Goal: Task Accomplishment & Management: Manage account settings

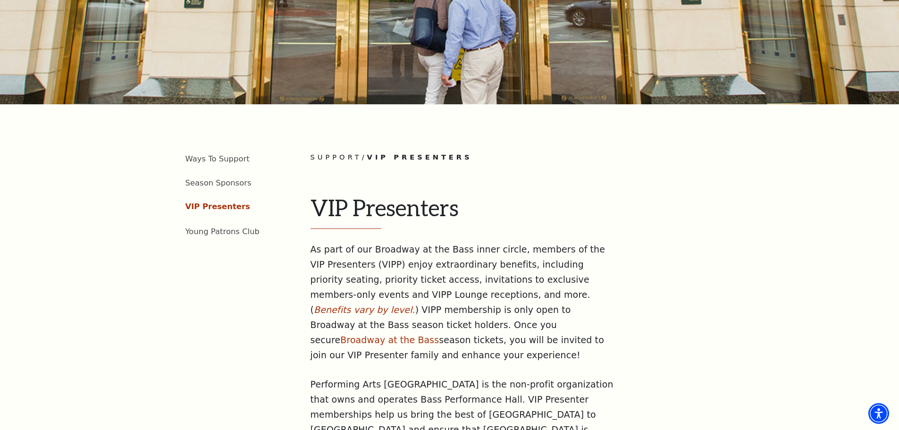
scroll to position [378, 0]
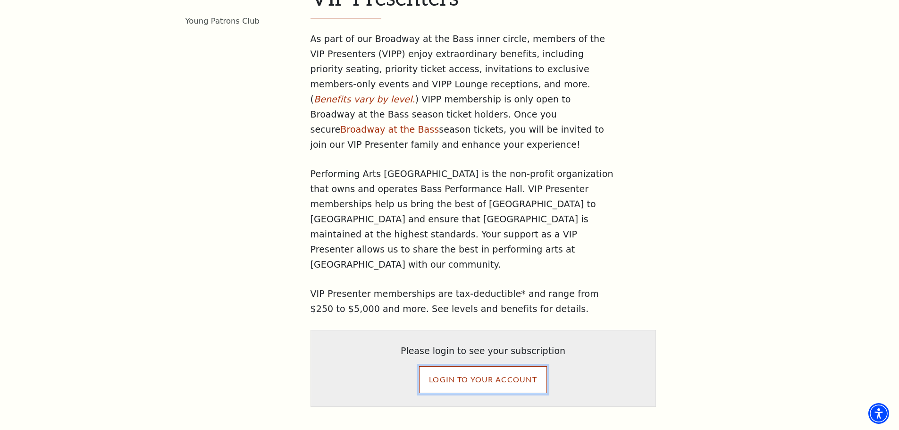
click at [486, 366] on input "LOGIN TO YOUR ACCOUNT" at bounding box center [483, 379] width 128 height 26
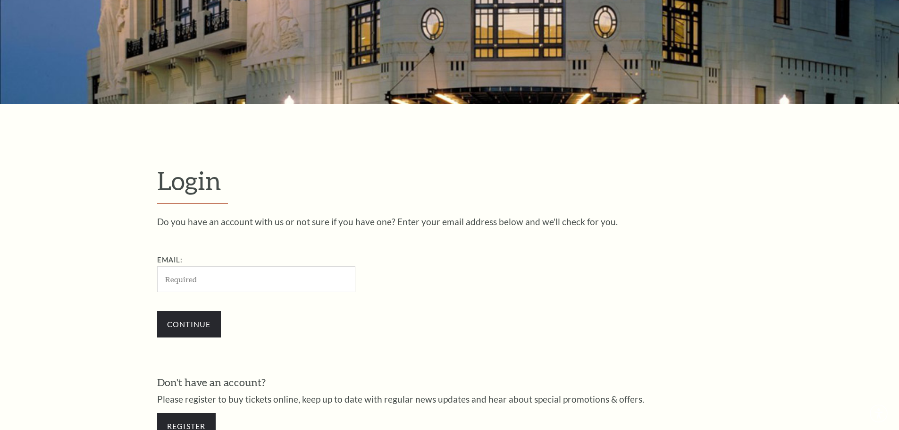
scroll to position [316, 0]
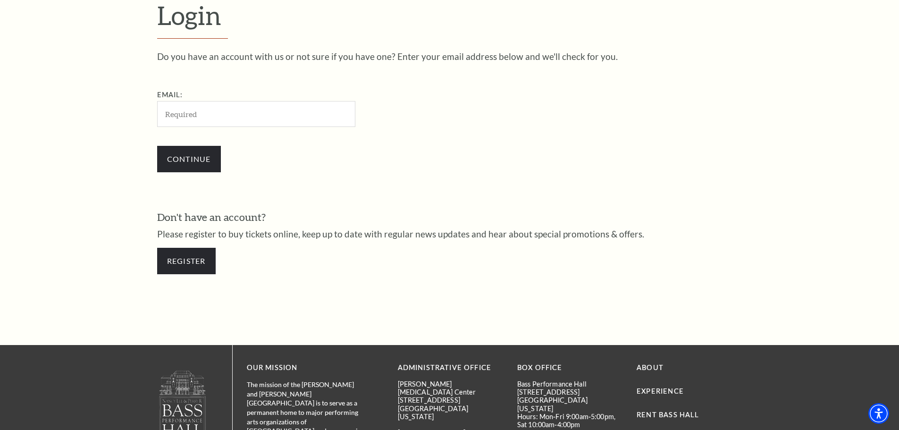
click at [276, 118] on input "Email:" at bounding box center [256, 114] width 198 height 26
type input "[EMAIL_ADDRESS][DOMAIN_NAME]"
click at [209, 161] on input "Continue" at bounding box center [189, 159] width 64 height 26
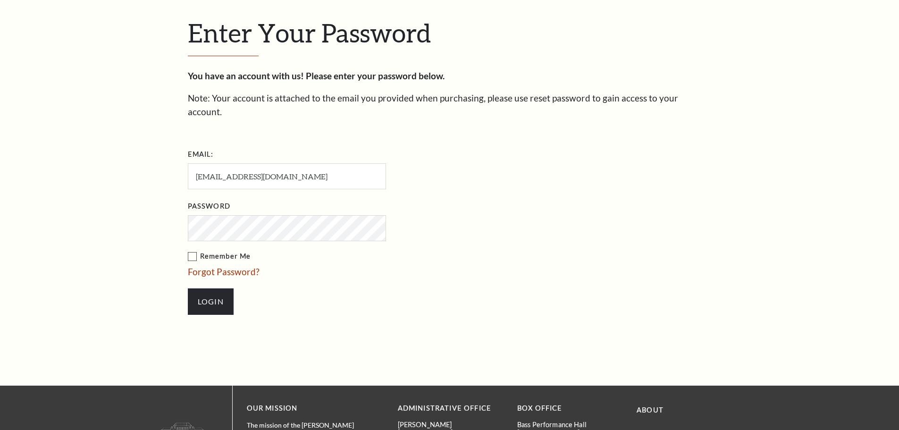
scroll to position [325, 0]
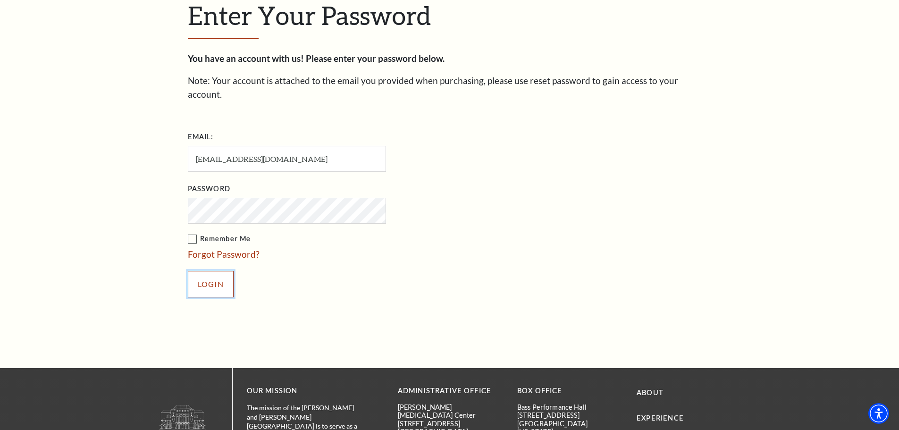
click at [214, 271] on input "Login" at bounding box center [211, 284] width 46 height 26
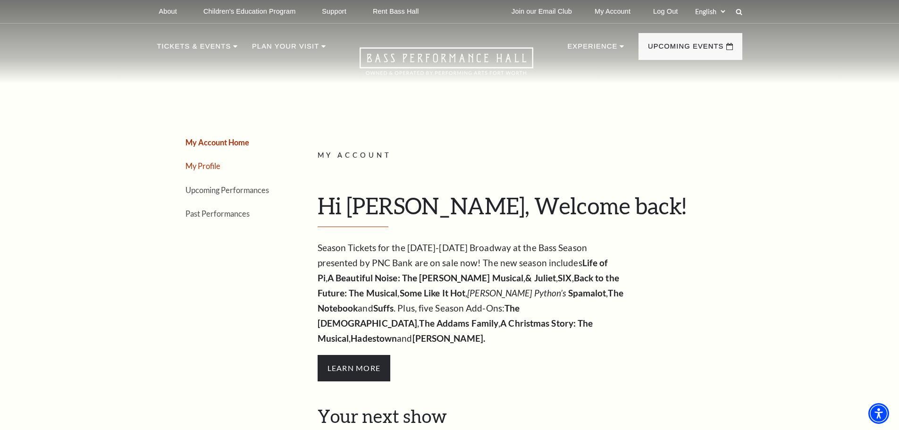
click at [209, 168] on link "My Profile" at bounding box center [203, 165] width 35 height 9
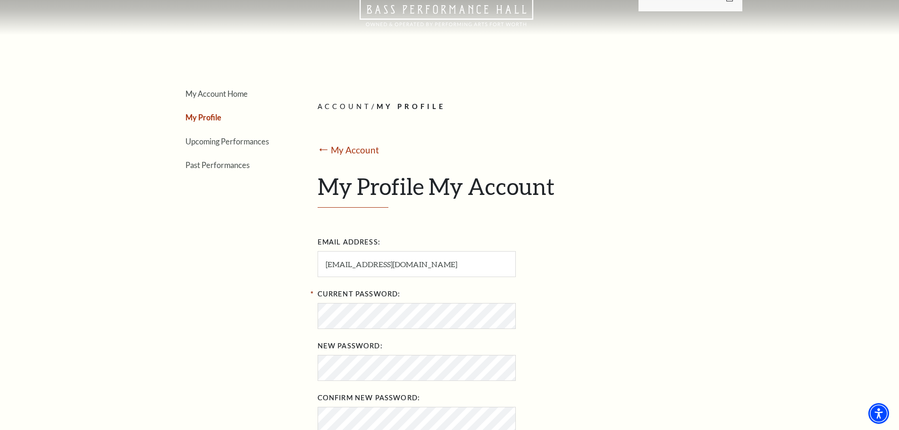
scroll to position [47, 0]
click at [229, 140] on link "Upcoming Performances" at bounding box center [228, 142] width 84 height 9
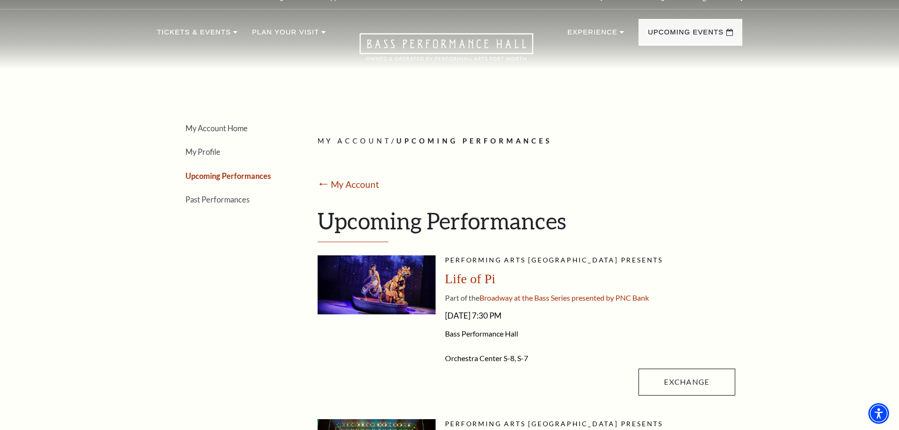
scroll to position [0, 0]
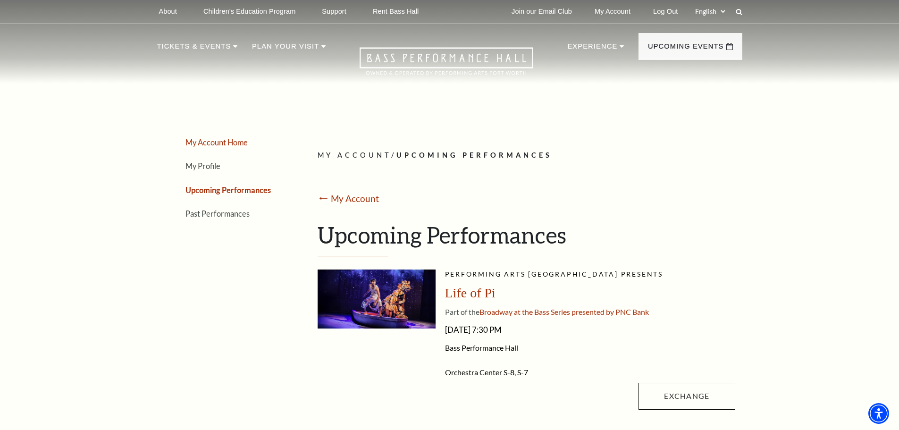
click at [200, 143] on link "My Account Home" at bounding box center [217, 142] width 62 height 9
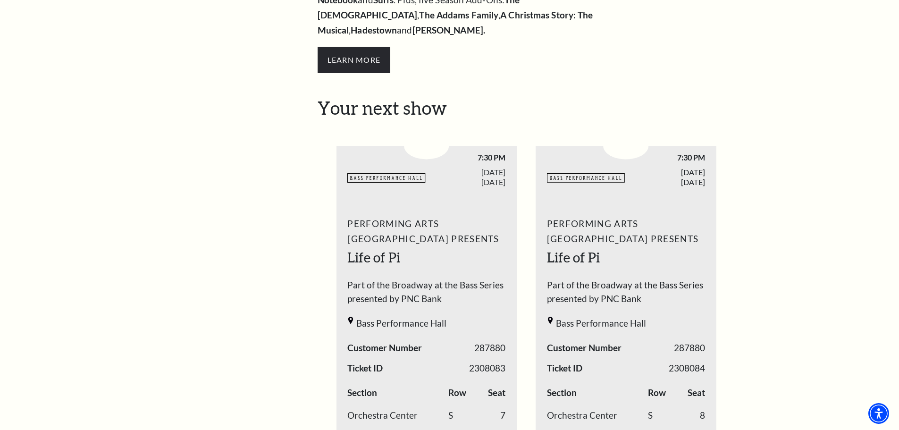
scroll to position [94, 0]
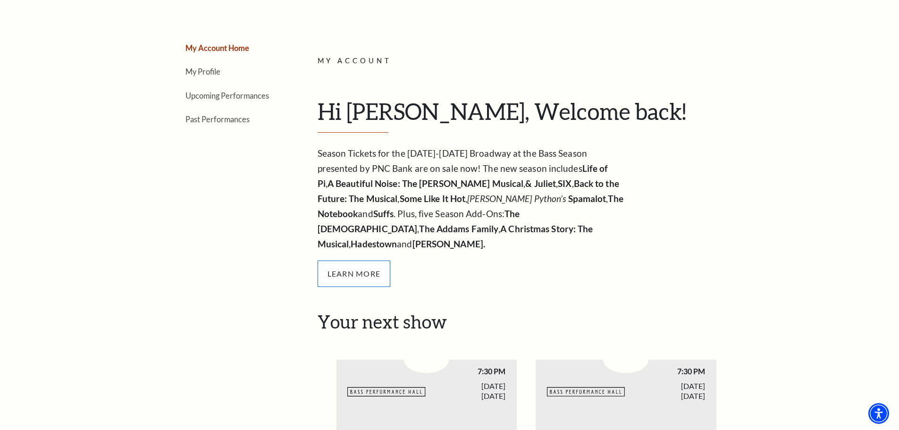
click at [341, 261] on span "Learn More" at bounding box center [354, 274] width 73 height 26
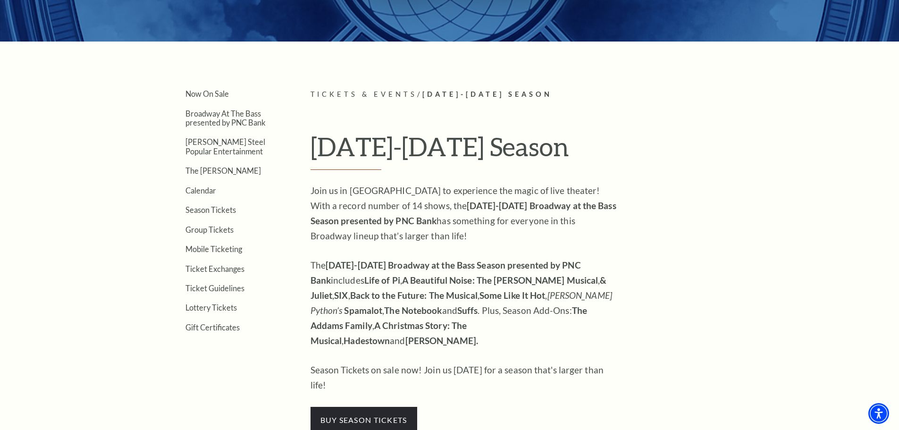
scroll to position [187, 0]
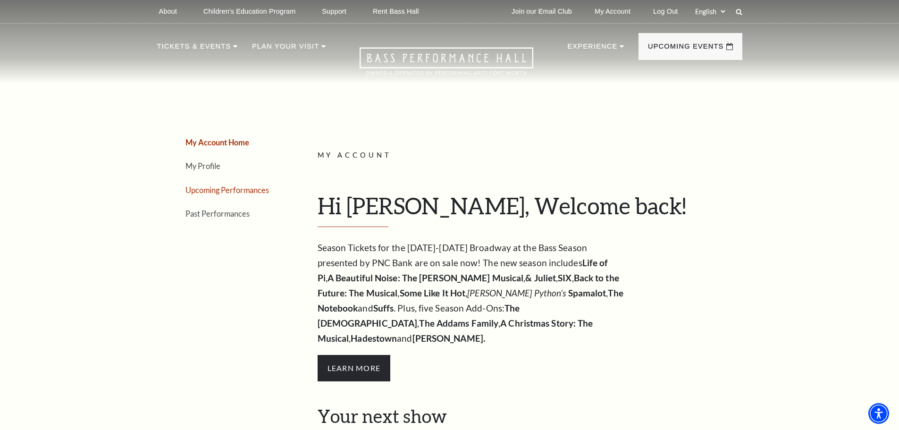
click at [219, 188] on link "Upcoming Performances" at bounding box center [228, 190] width 84 height 9
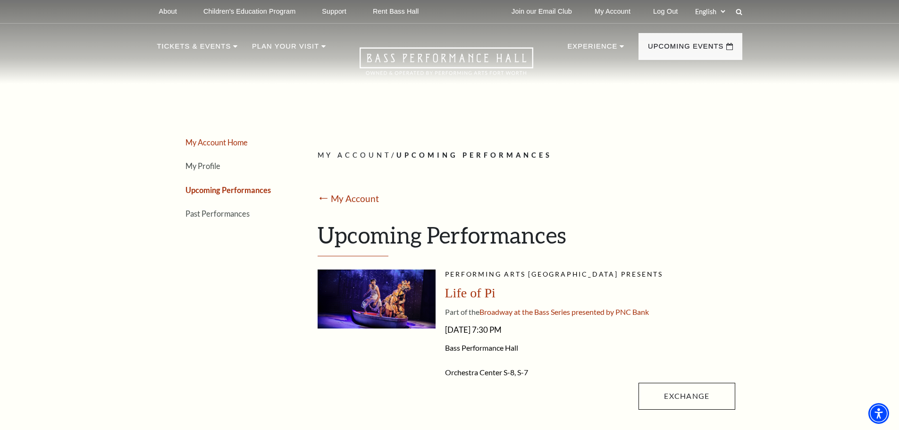
click at [209, 141] on link "My Account Home" at bounding box center [217, 142] width 62 height 9
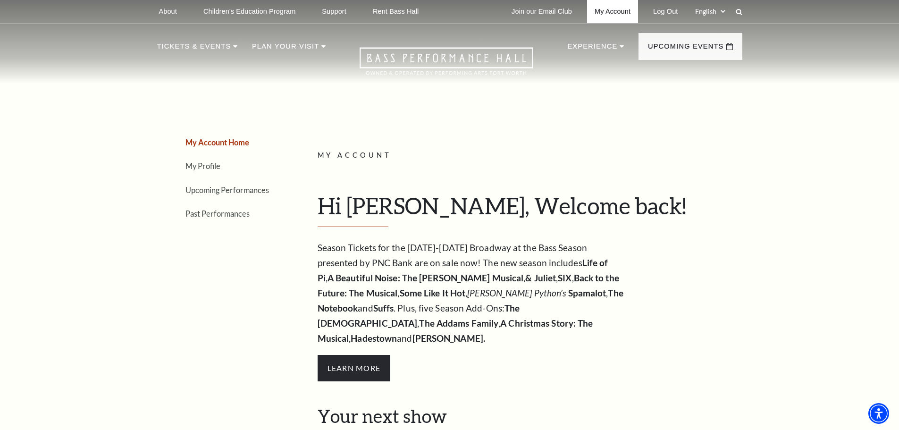
click at [617, 14] on link "My Account" at bounding box center [612, 11] width 51 height 23
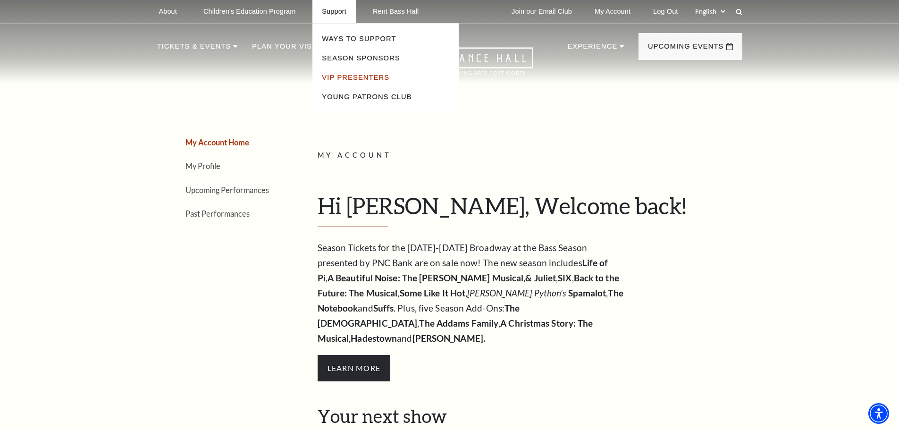
click at [335, 78] on link "VIP Presenters" at bounding box center [356, 78] width 68 height 8
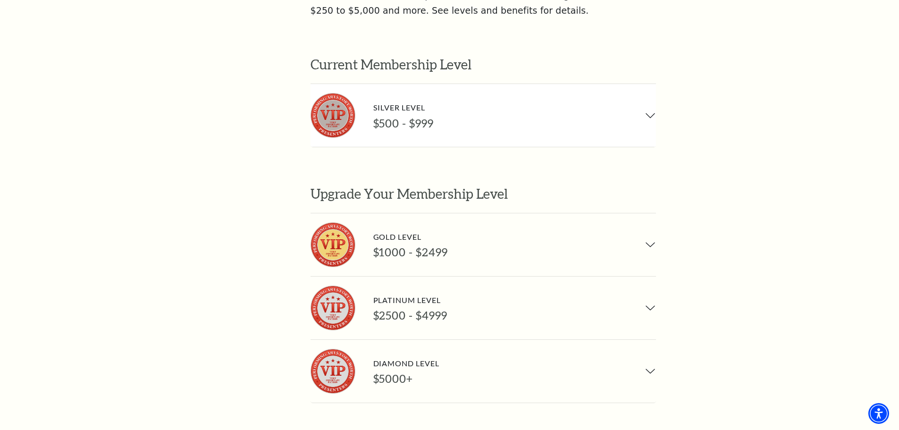
scroll to position [661, 0]
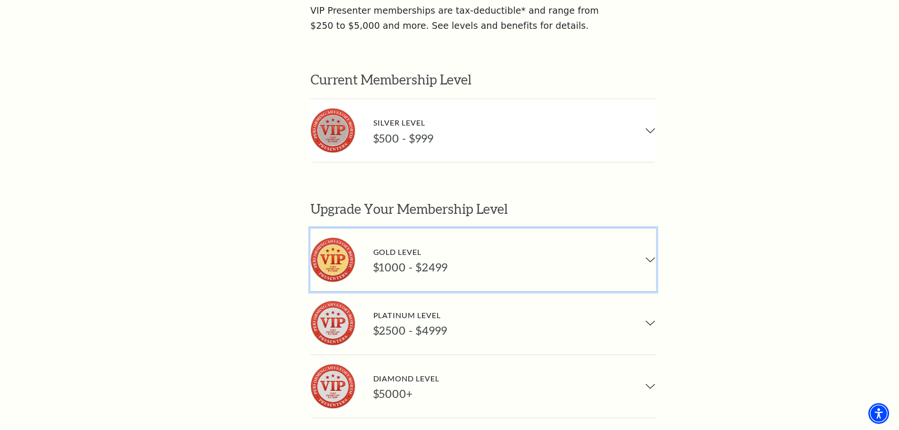
click at [593, 228] on button "Gold Level $1000 - $2499" at bounding box center [484, 259] width 346 height 63
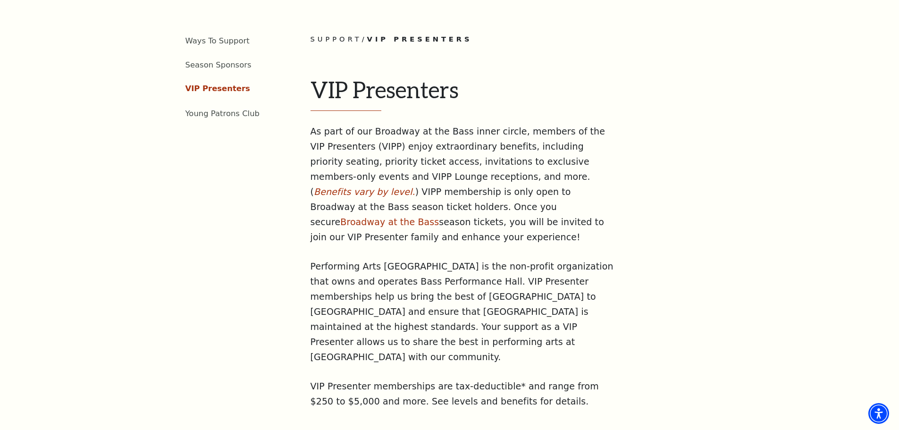
scroll to position [283, 0]
